Goal: Task Accomplishment & Management: Manage account settings

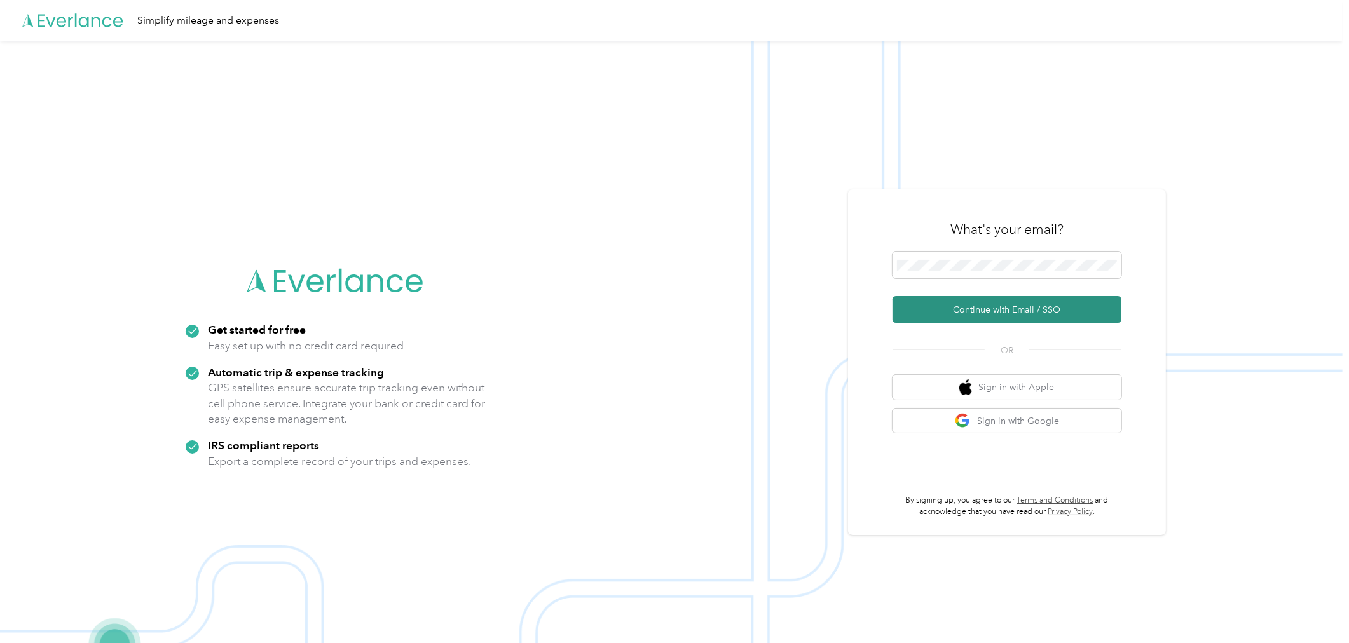
click at [975, 308] on button "Continue with Email / SSO" at bounding box center [1006, 309] width 229 height 27
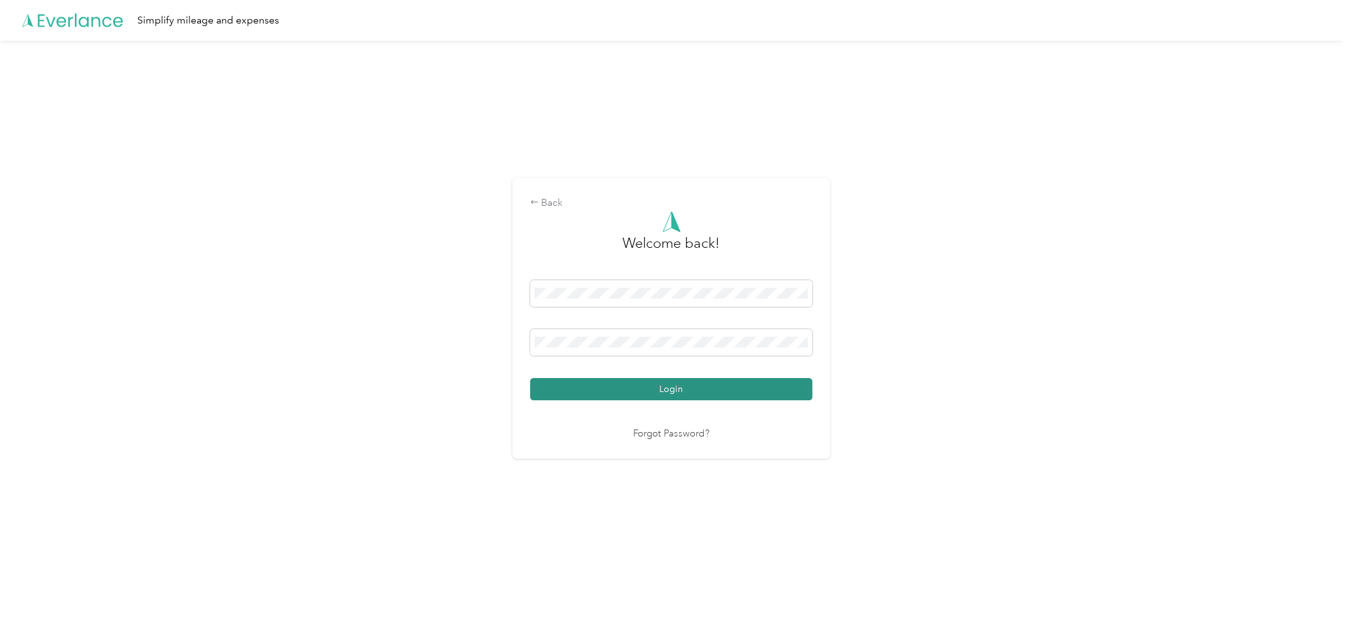
click at [662, 388] on button "Login" at bounding box center [671, 389] width 282 height 22
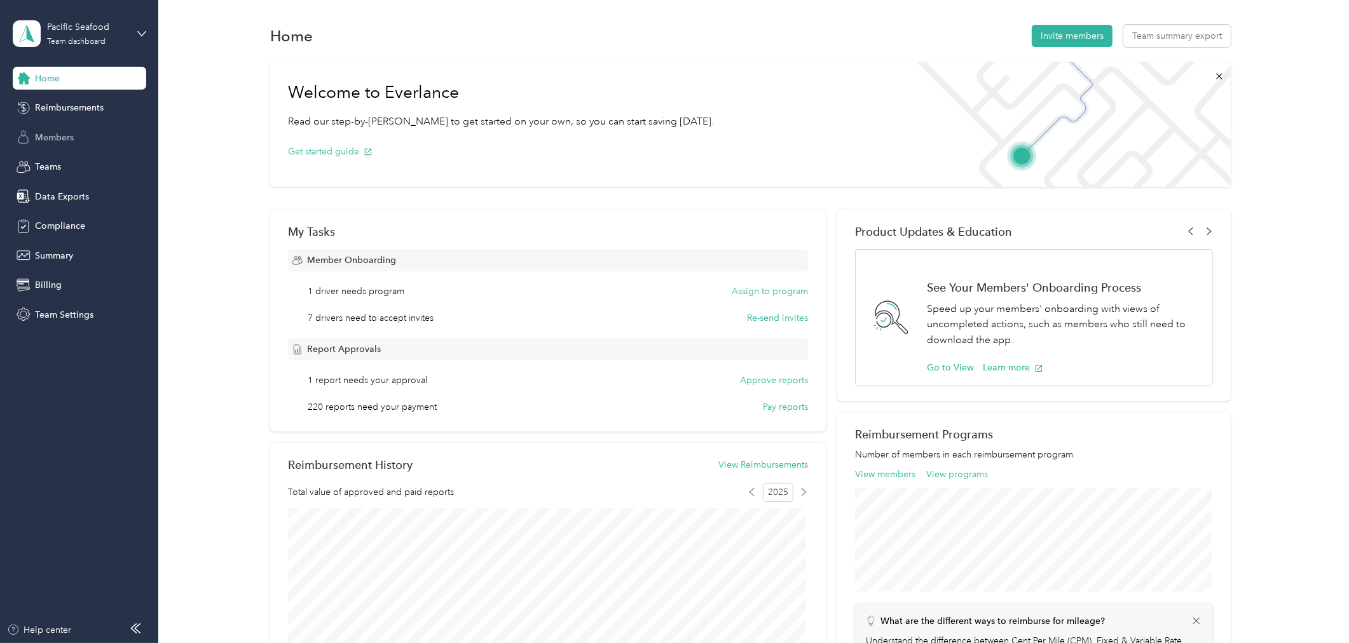
click at [60, 131] on span "Members" at bounding box center [54, 137] width 39 height 13
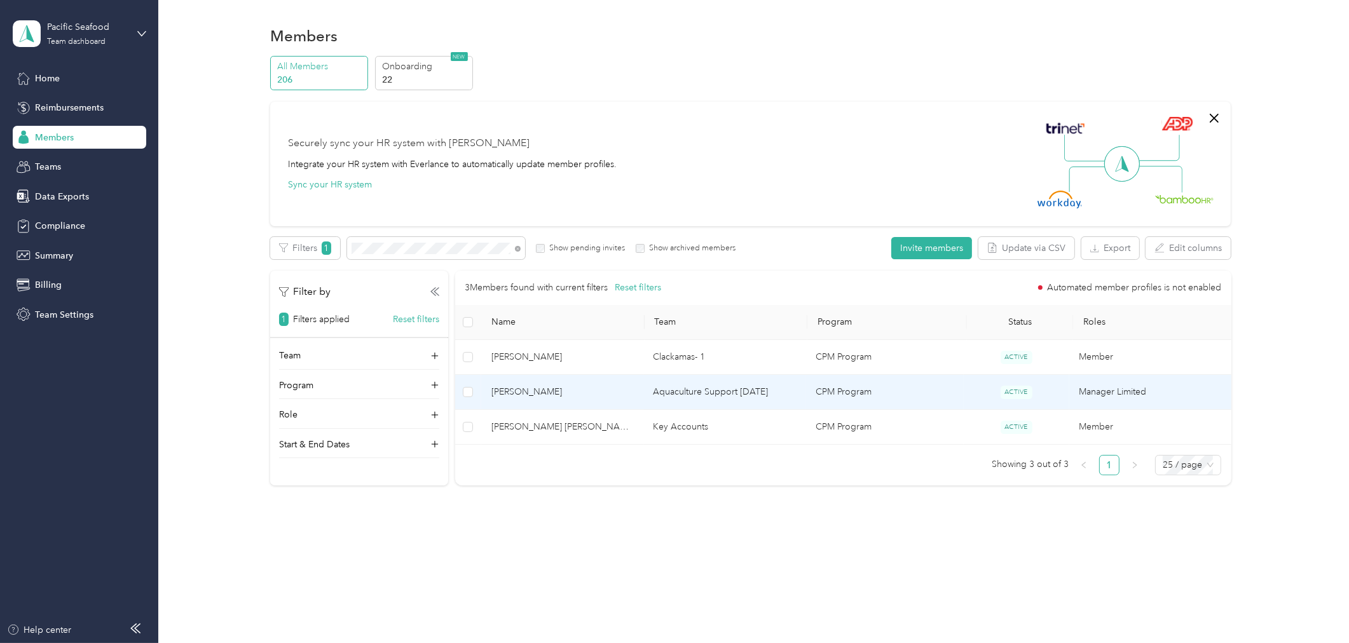
click at [573, 392] on span "[PERSON_NAME]" at bounding box center [562, 392] width 142 height 14
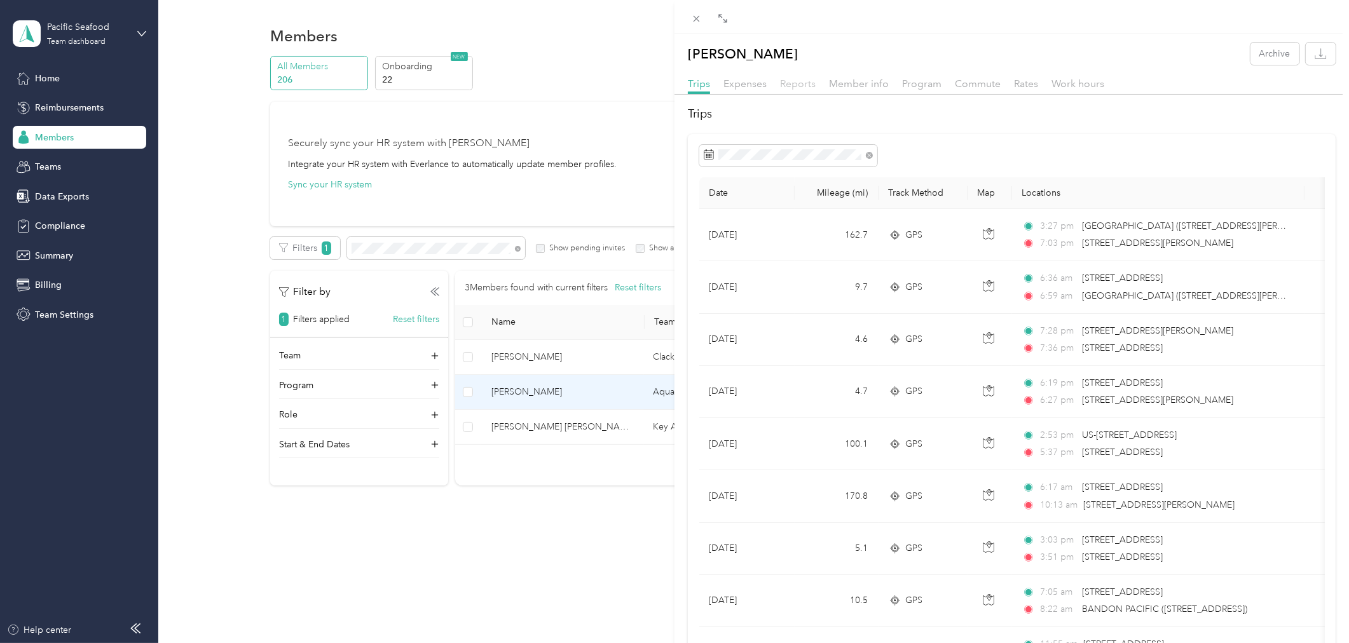
click at [798, 85] on span "Reports" at bounding box center [798, 84] width 36 height 12
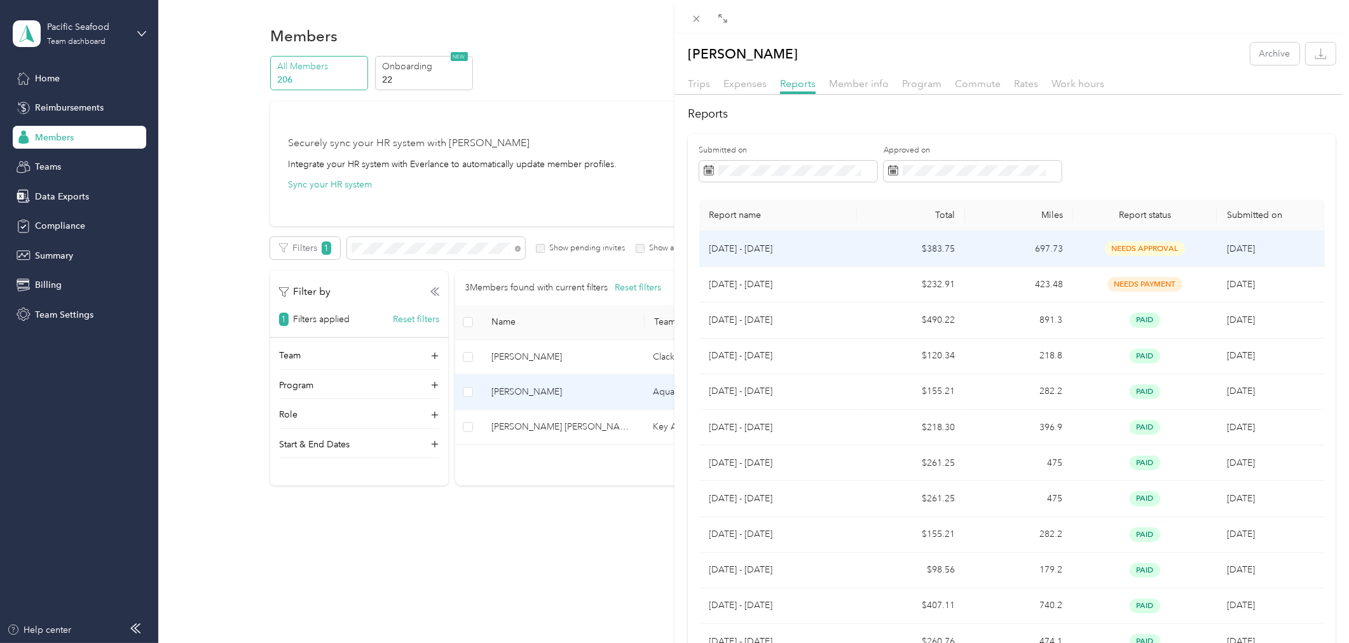
click at [746, 249] on p "[DATE] - [DATE]" at bounding box center [778, 249] width 138 height 14
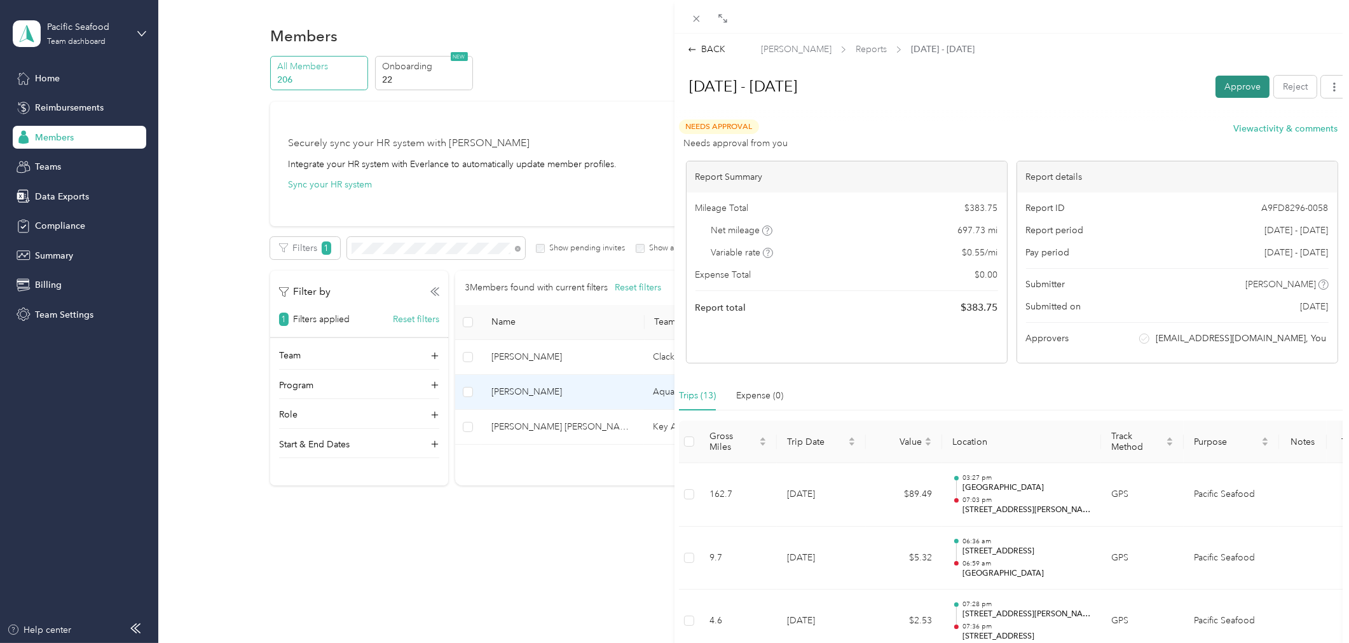
click at [1224, 87] on button "Approve" at bounding box center [1242, 87] width 54 height 22
